Goal: Check status: Check status

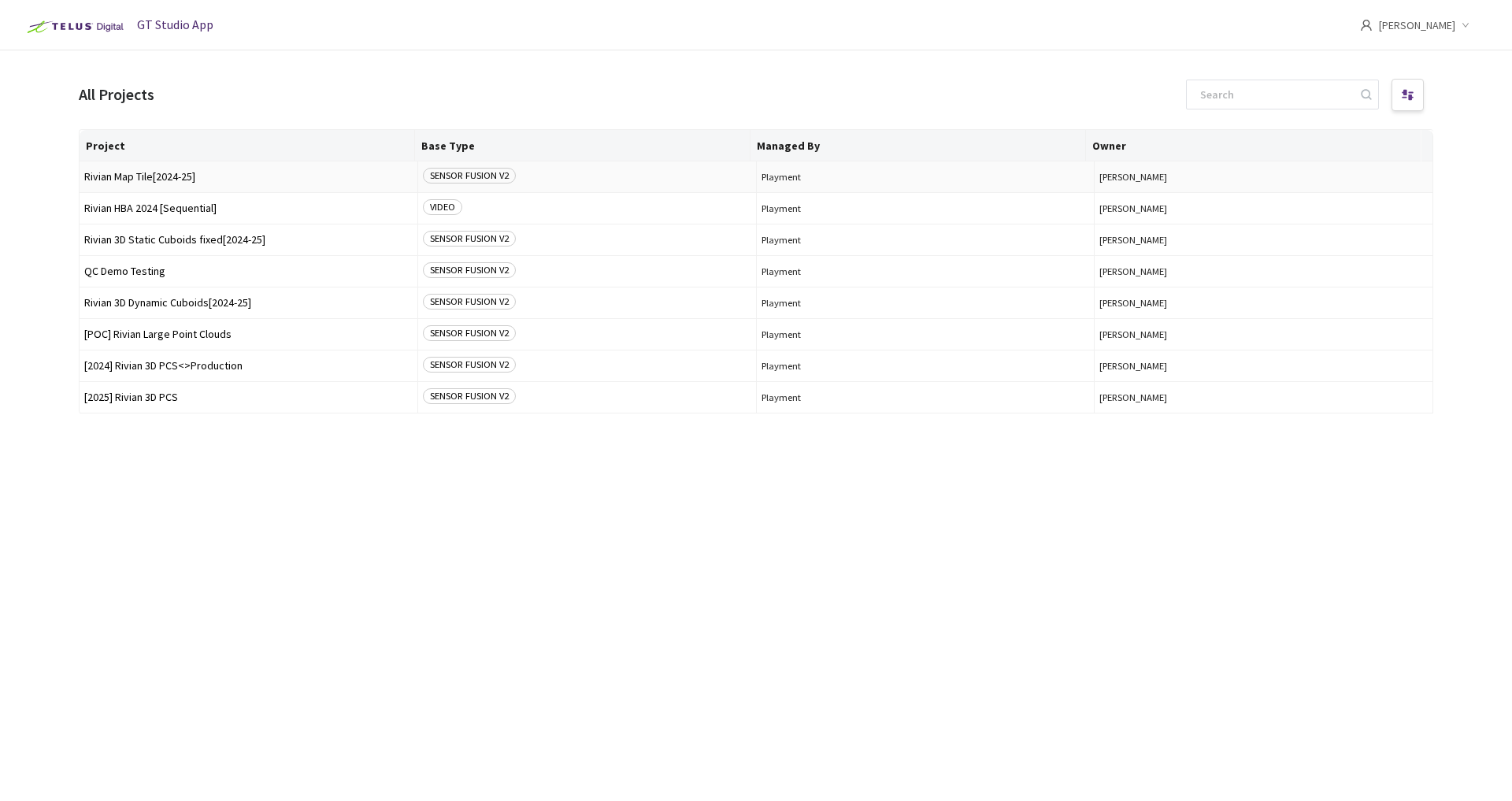
click at [168, 179] on span "Rivian Map Tile[2024-25]" at bounding box center [249, 177] width 329 height 12
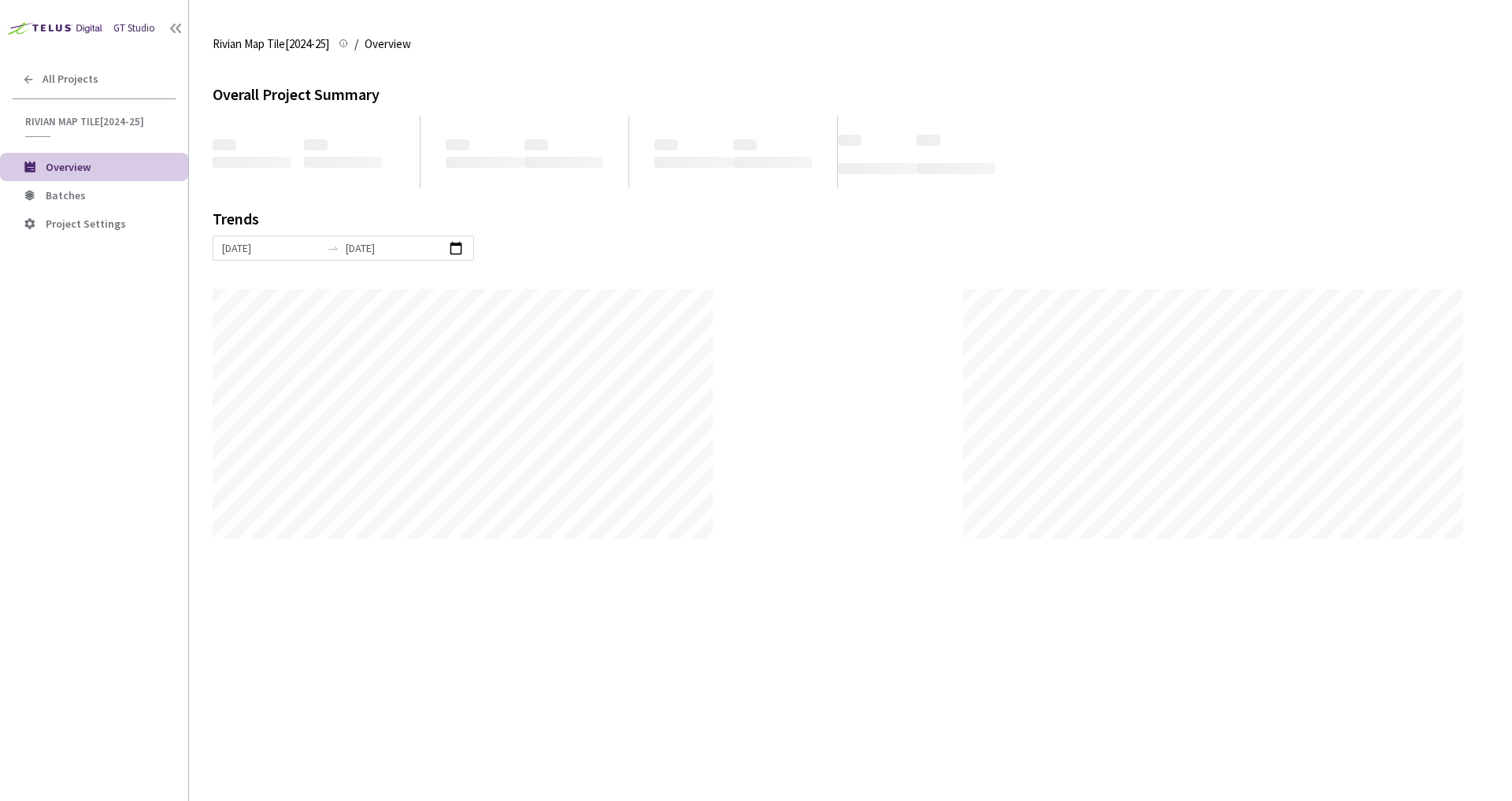
scroll to position [801, 1512]
click at [104, 197] on span "Batches" at bounding box center [110, 195] width 130 height 14
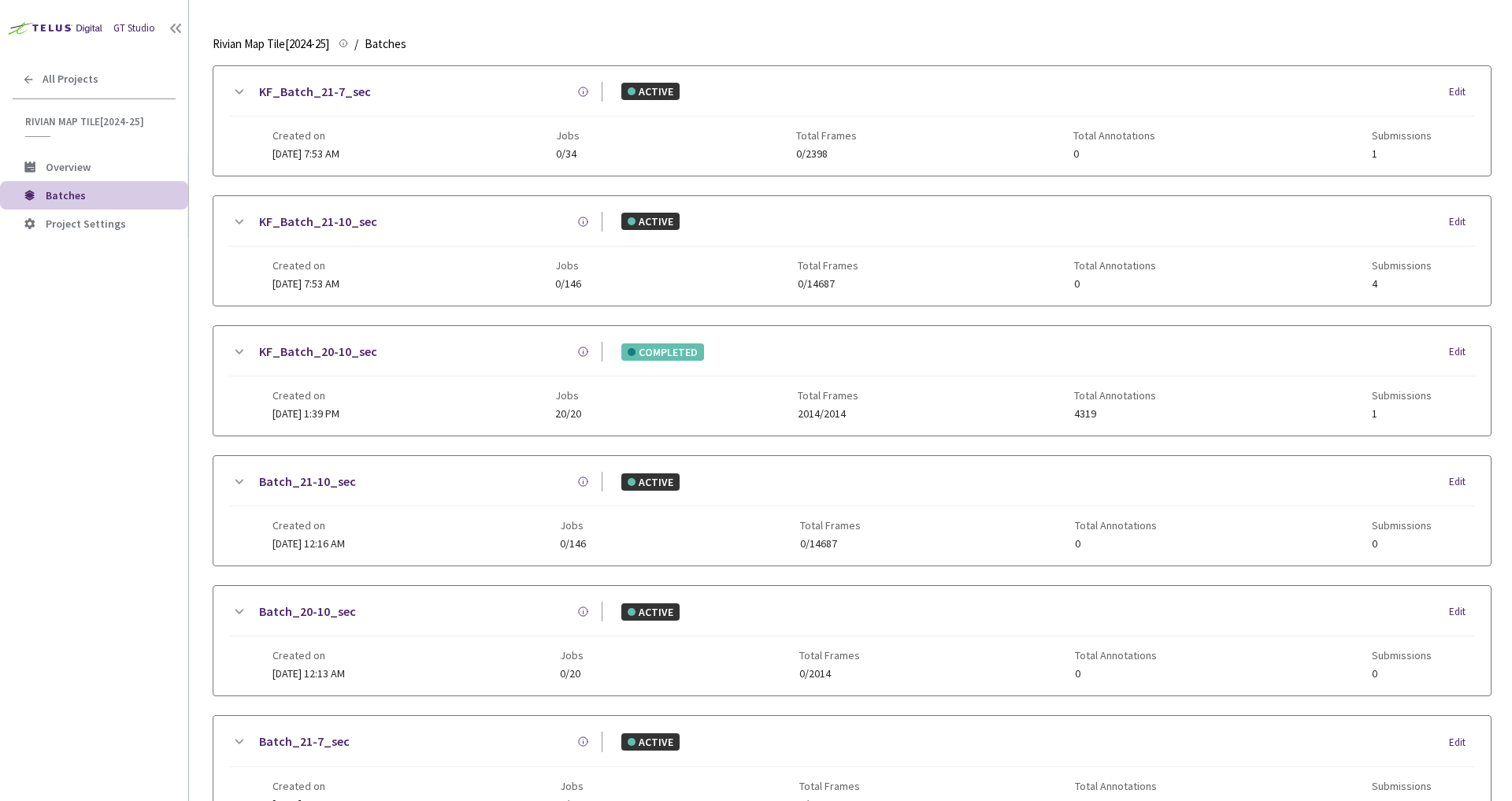
scroll to position [180, 0]
click at [344, 347] on link "KF_Batch_20-10_sec" at bounding box center [318, 351] width 118 height 19
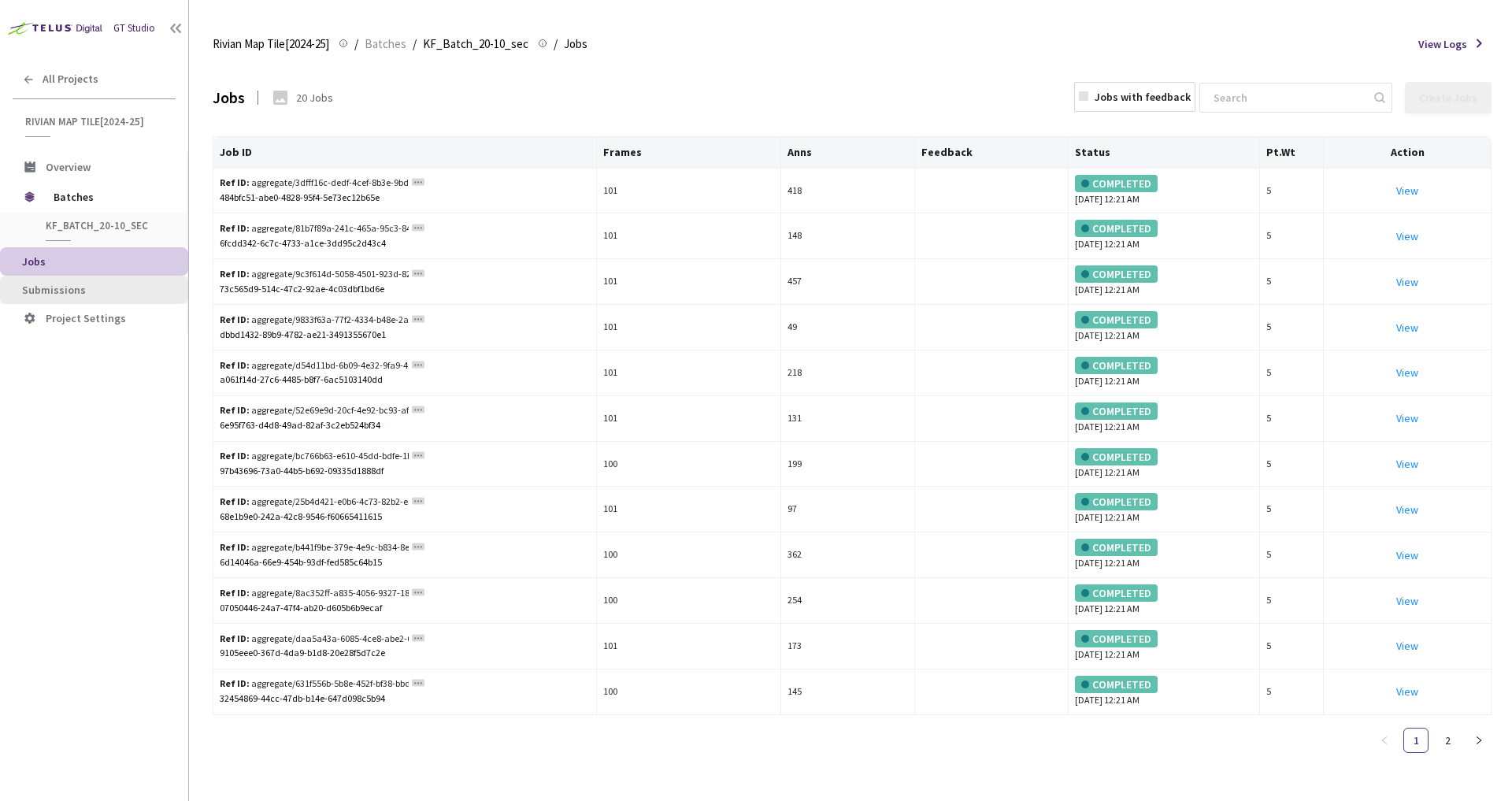
click at [83, 293] on span "Submissions" at bounding box center [99, 290] width 154 height 14
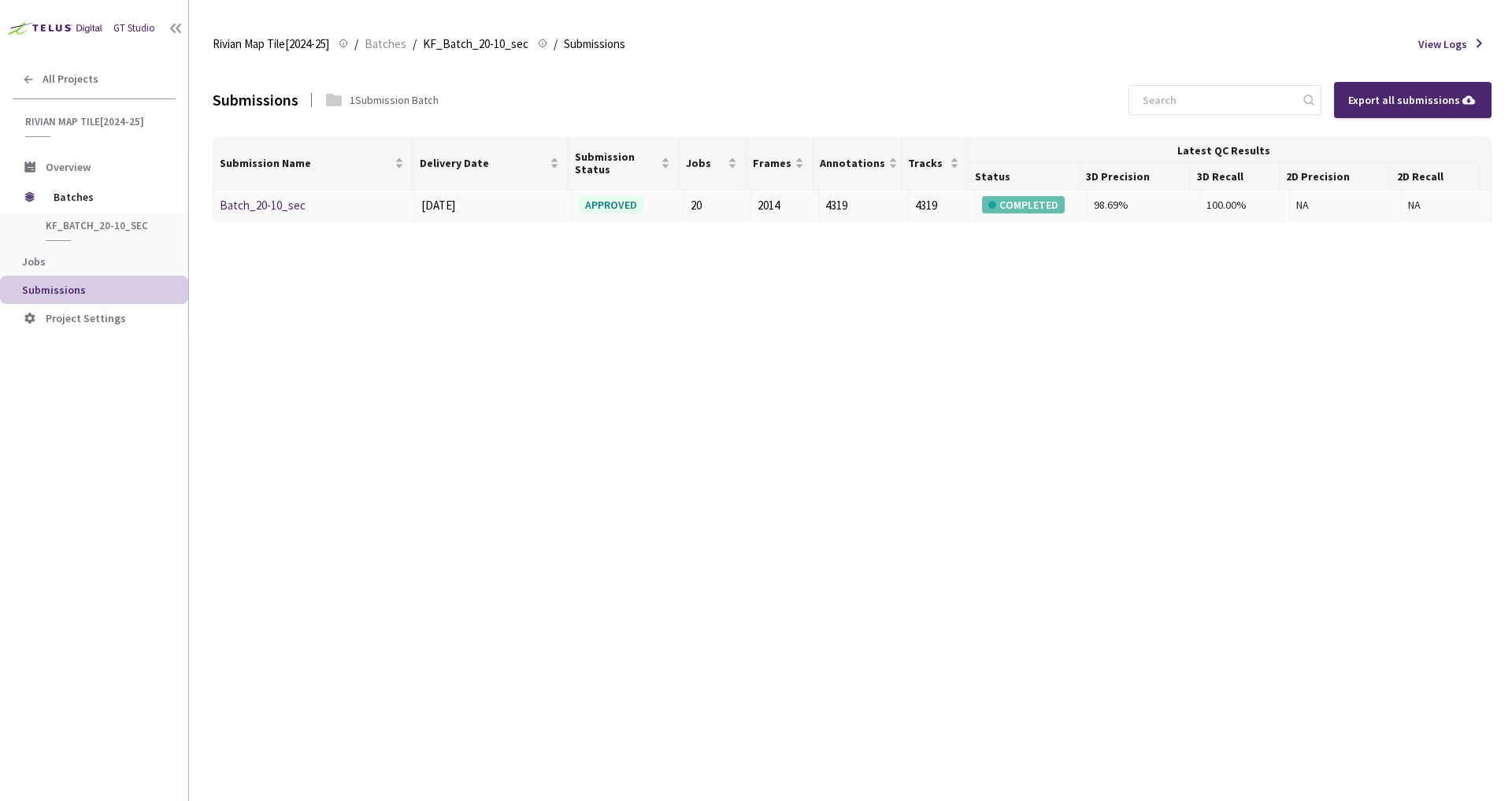
click at [283, 215] on td "Batch_20-10_sec" at bounding box center [314, 206] width 202 height 32
click at [282, 211] on link "Batch_20-10_sec" at bounding box center [262, 205] width 86 height 15
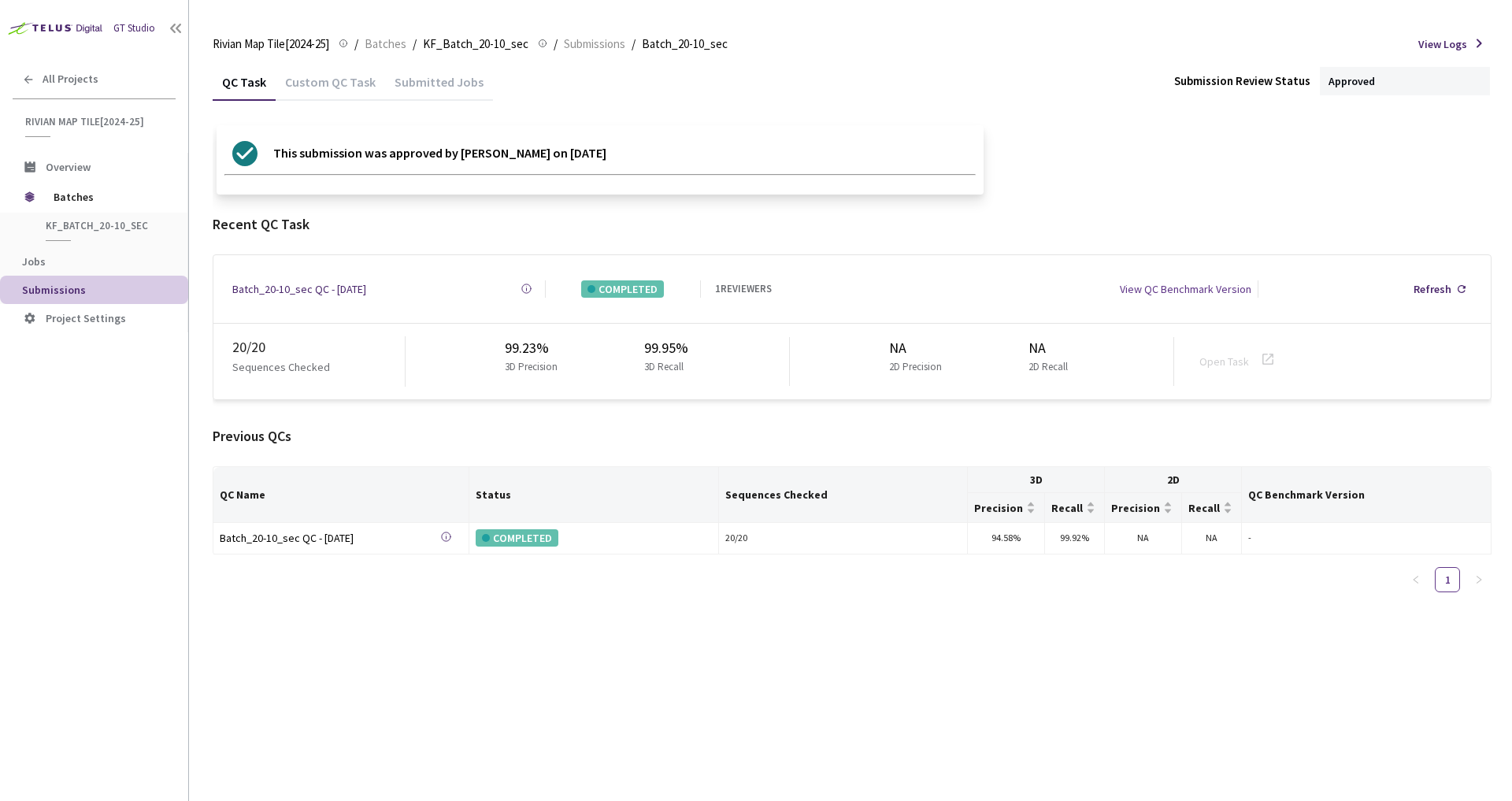
click at [437, 86] on div "Submitted Jobs" at bounding box center [439, 87] width 108 height 27
